Goal: Information Seeking & Learning: Learn about a topic

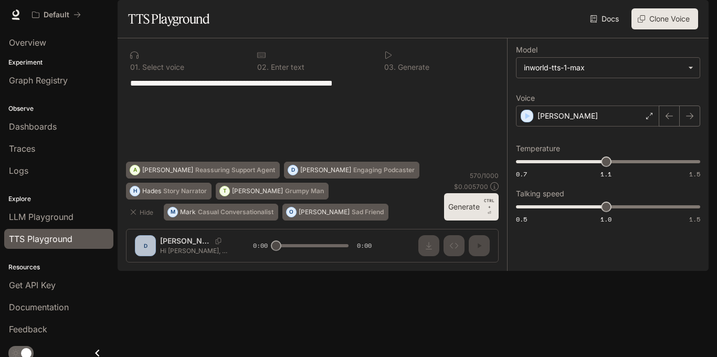
click at [143, 59] on div at bounding box center [185, 55] width 110 height 8
click at [29, 127] on span "Dashboards" at bounding box center [33, 126] width 48 height 13
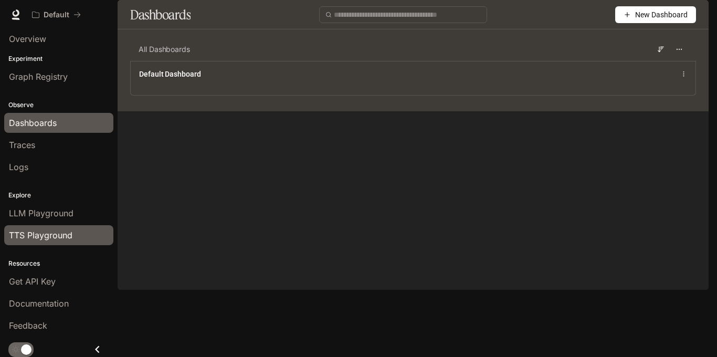
scroll to position [7, 0]
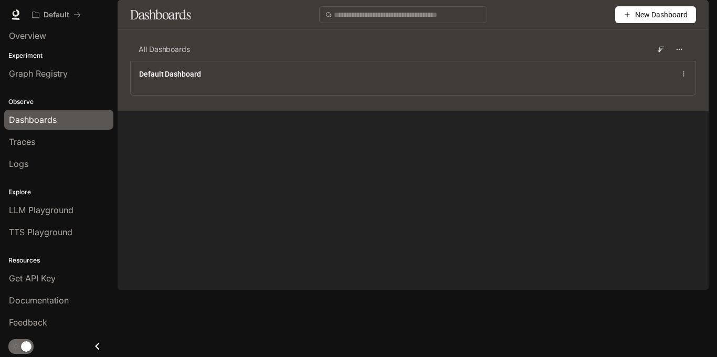
click at [96, 345] on icon "Close drawer" at bounding box center [97, 346] width 14 height 14
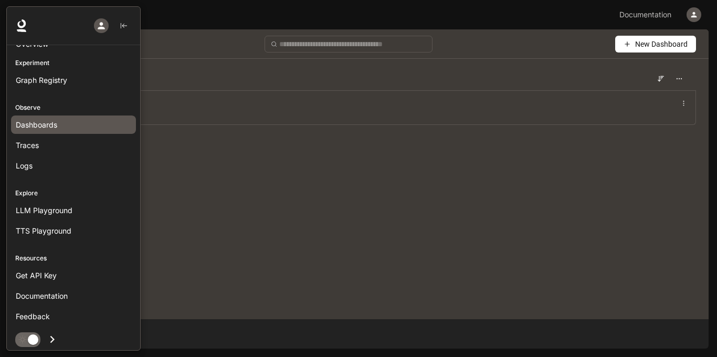
scroll to position [0, 0]
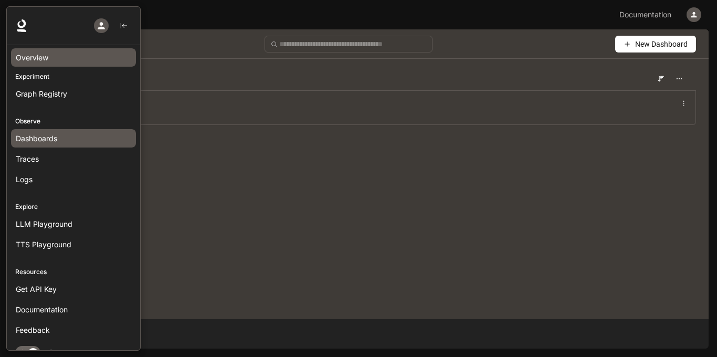
click at [37, 52] on span "Overview" at bounding box center [32, 57] width 33 height 11
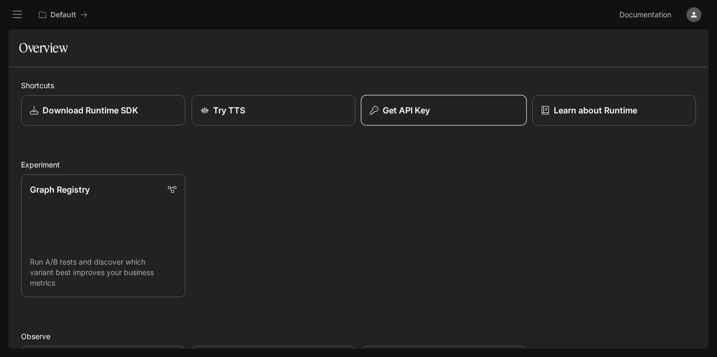
click at [472, 101] on button "Get API Key" at bounding box center [443, 109] width 166 height 31
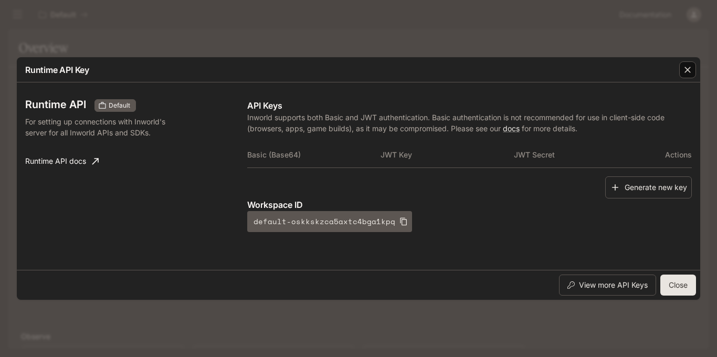
click at [684, 72] on icon "button" at bounding box center [687, 70] width 10 height 10
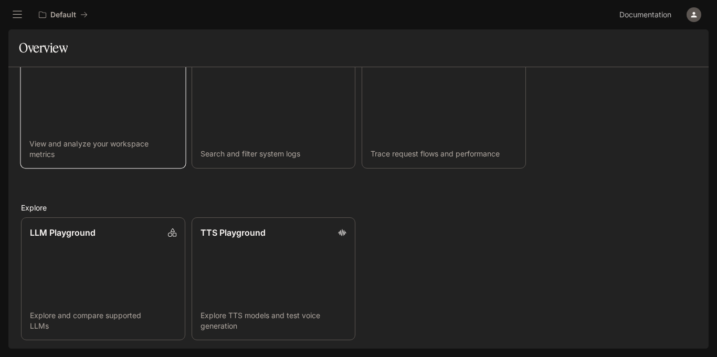
scroll to position [302, 0]
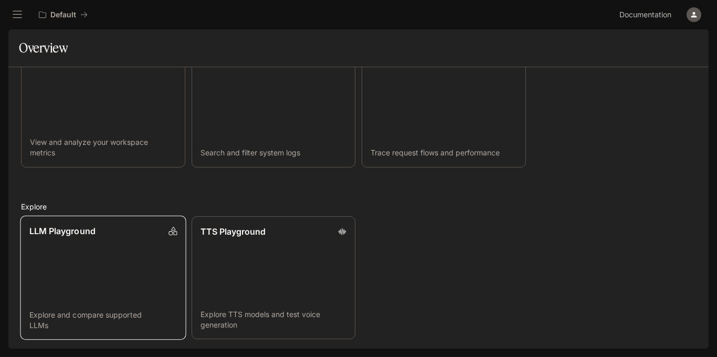
click at [84, 256] on link "LLM Playground Explore and compare supported LLMs" at bounding box center [103, 277] width 166 height 124
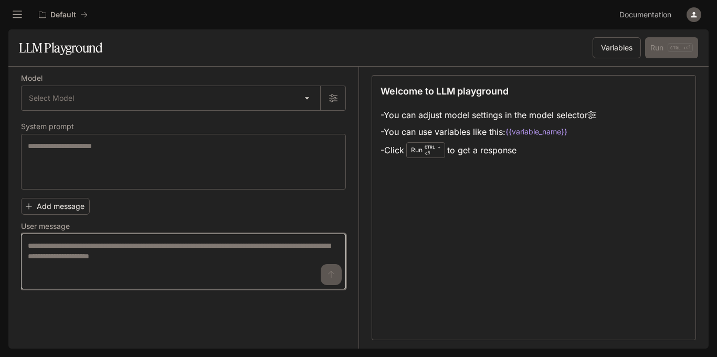
click at [89, 251] on textarea at bounding box center [183, 261] width 311 height 42
click at [330, 281] on textarea at bounding box center [183, 261] width 311 height 42
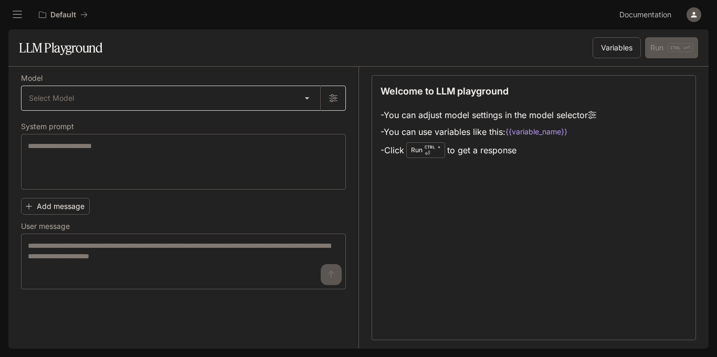
click at [310, 100] on body "Skip to main content Default Documentation Documentation Portal Overview Experi…" at bounding box center [358, 178] width 717 height 357
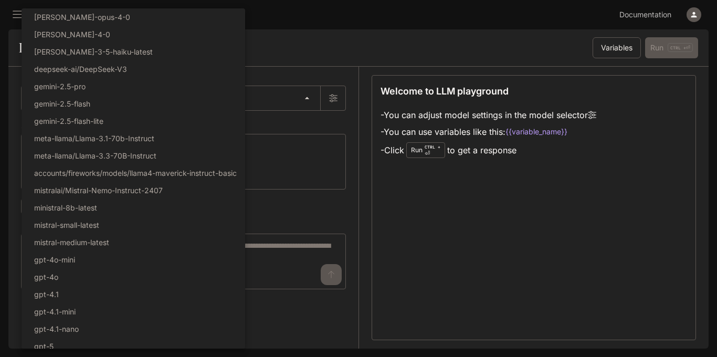
click at [335, 88] on div at bounding box center [358, 178] width 717 height 357
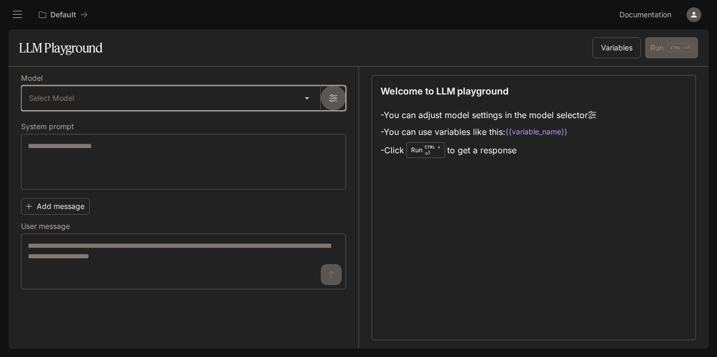
click at [334, 94] on icon "button" at bounding box center [333, 98] width 8 height 8
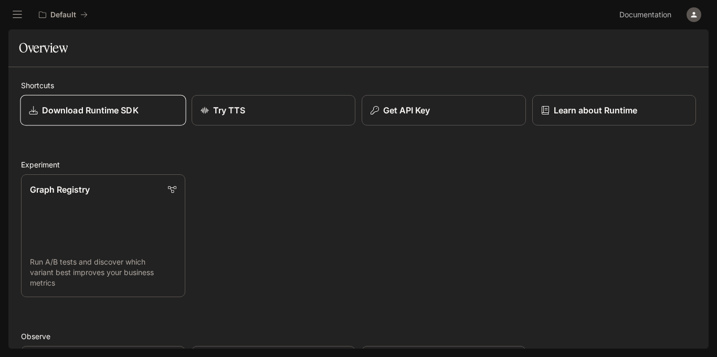
click at [72, 106] on p "Download Runtime SDK" at bounding box center [90, 110] width 97 height 13
click at [19, 16] on icon "open drawer" at bounding box center [17, 14] width 10 height 10
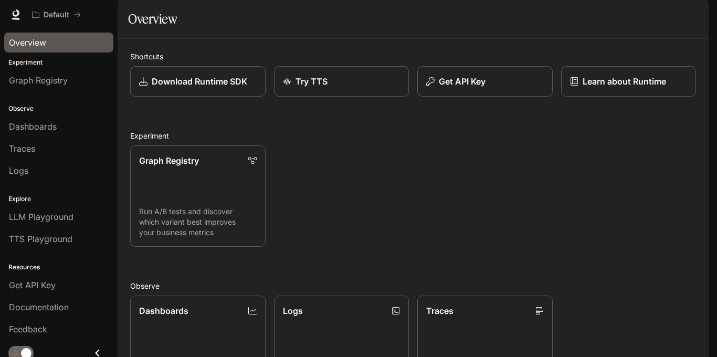
click at [423, 24] on div "Default" at bounding box center [321, 14] width 588 height 21
click at [424, 24] on div "Default" at bounding box center [321, 14] width 588 height 21
click at [658, 13] on span "Documentation" at bounding box center [645, 14] width 52 height 13
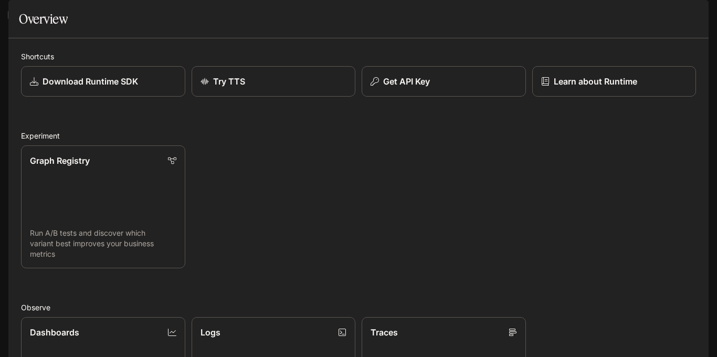
click at [15, 8] on button "open drawer" at bounding box center [17, 14] width 19 height 19
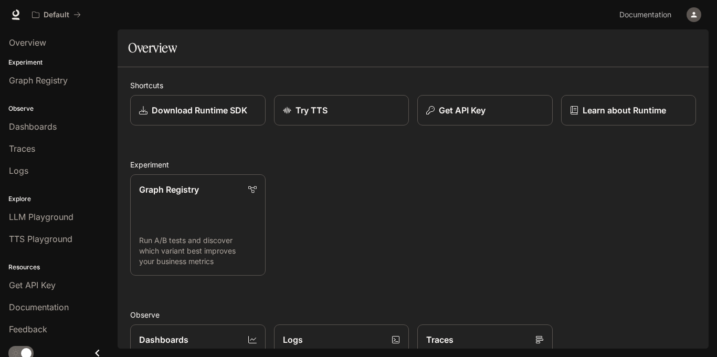
scroll to position [7, 0]
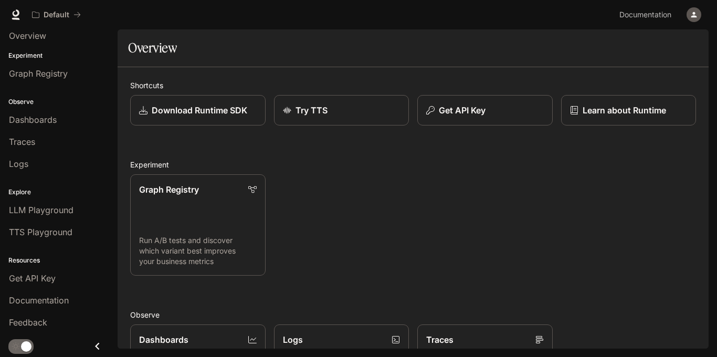
click at [19, 354] on div "main menu drawer" at bounding box center [59, 346] width 118 height 22
